Goal: Use online tool/utility: Utilize a website feature to perform a specific function

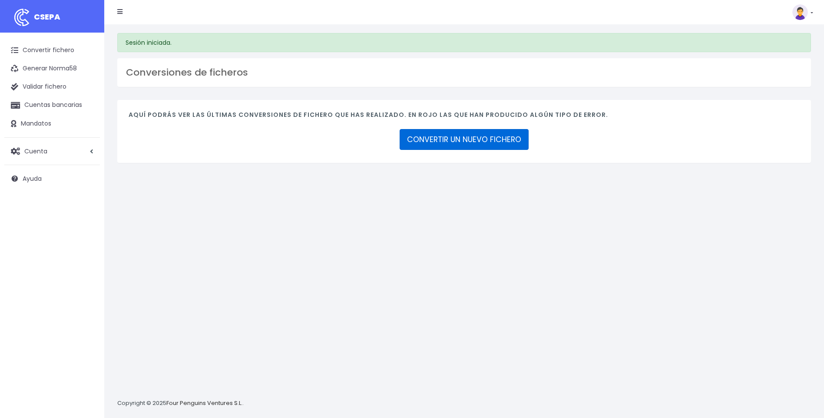
click at [451, 147] on link "CONVERTIR UN NUEVO FICHERO" at bounding box center [464, 139] width 129 height 21
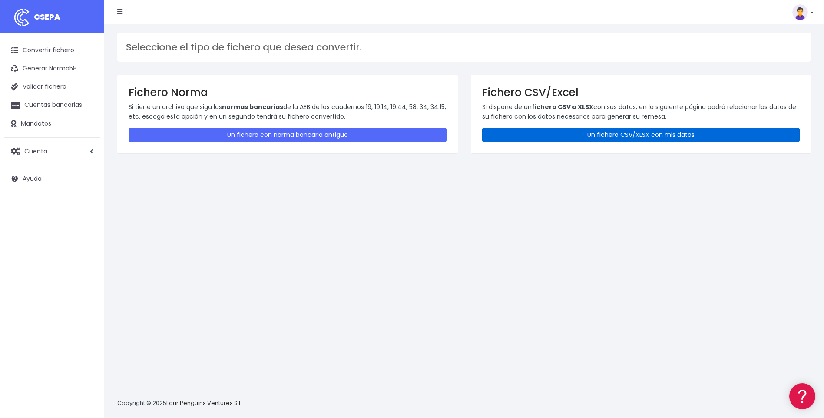
click at [698, 128] on link "Un fichero CSV/XLSX con mis datos" at bounding box center [641, 135] width 318 height 14
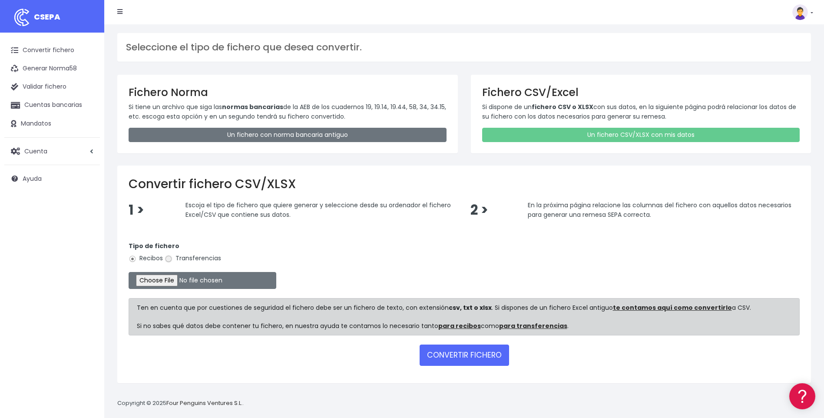
click at [173, 260] on input "Transferencias" at bounding box center [169, 259] width 8 height 8
radio input "true"
click at [195, 279] on input "file" at bounding box center [203, 280] width 148 height 17
type input "C:\fakepath\Nominas_a_pagar (4).xls"
click at [449, 347] on button "CONVERTIR FICHERO" at bounding box center [465, 355] width 90 height 21
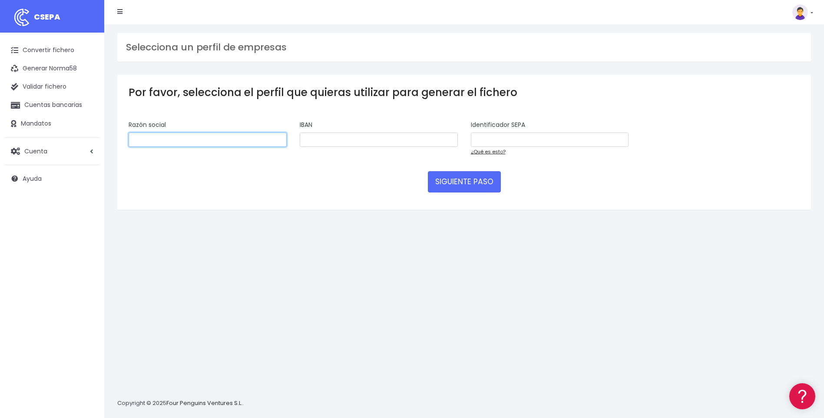
click at [249, 143] on input "text" at bounding box center [208, 140] width 158 height 15
type input "GLOBAL SOFAS S.L"
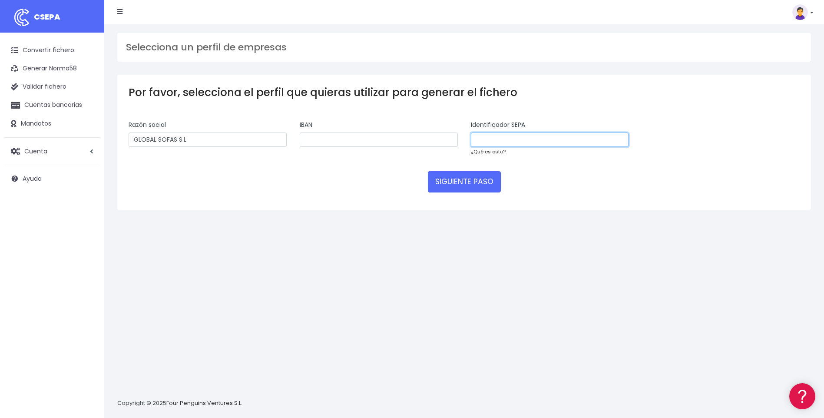
click at [479, 138] on input "text" at bounding box center [550, 140] width 158 height 15
click at [486, 152] on link "¿Qué es esto?" at bounding box center [488, 151] width 35 height 7
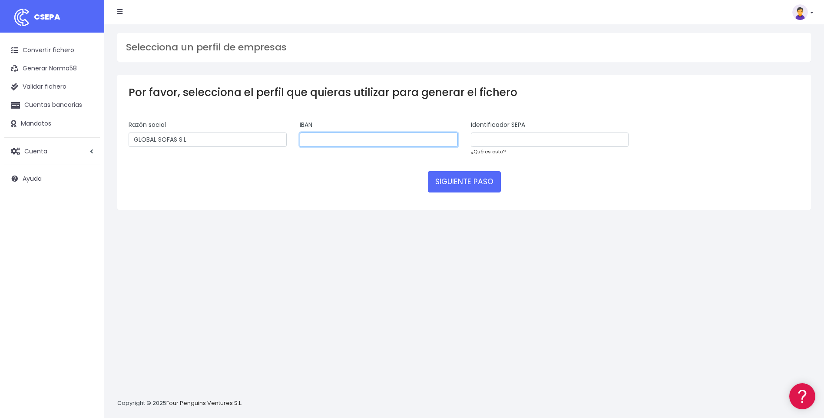
click at [338, 141] on input "text" at bounding box center [379, 140] width 158 height 15
paste input "[FINANCIAL_ID]"
type input "[FINANCIAL_ID]"
click at [528, 135] on input "text" at bounding box center [550, 140] width 158 height 15
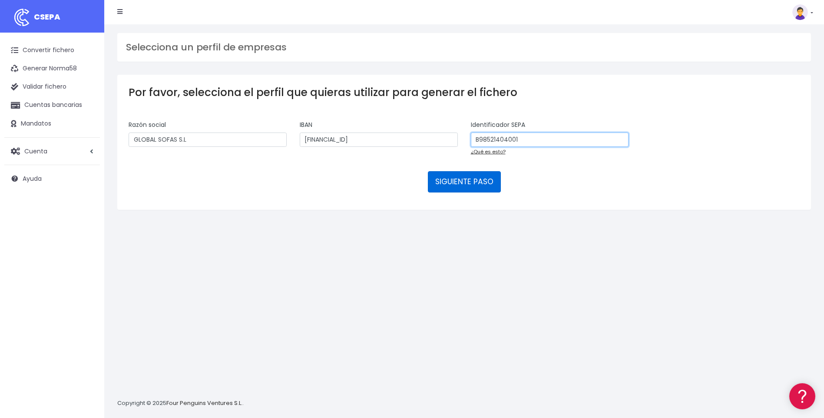
type input "B98521404001"
click at [472, 180] on button "SIGUIENTE PASO" at bounding box center [464, 181] width 73 height 21
click at [534, 143] on input "B98521404001" at bounding box center [550, 140] width 158 height 15
type input "B98521404000"
click at [471, 184] on button "SIGUIENTE PASO" at bounding box center [464, 181] width 73 height 21
